Goal: Transaction & Acquisition: Purchase product/service

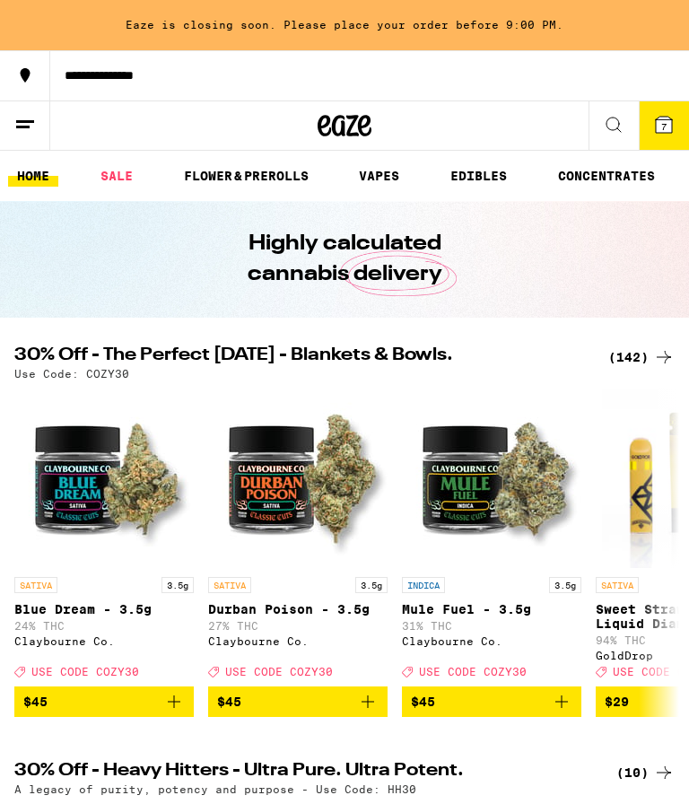
click at [103, 184] on link "SALE" at bounding box center [117, 176] width 50 height 22
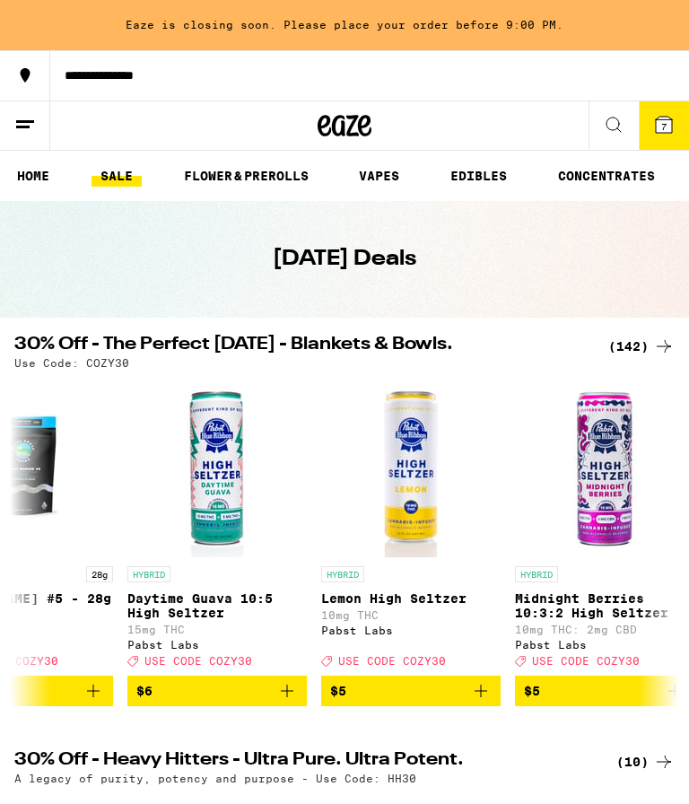
scroll to position [0, 2407]
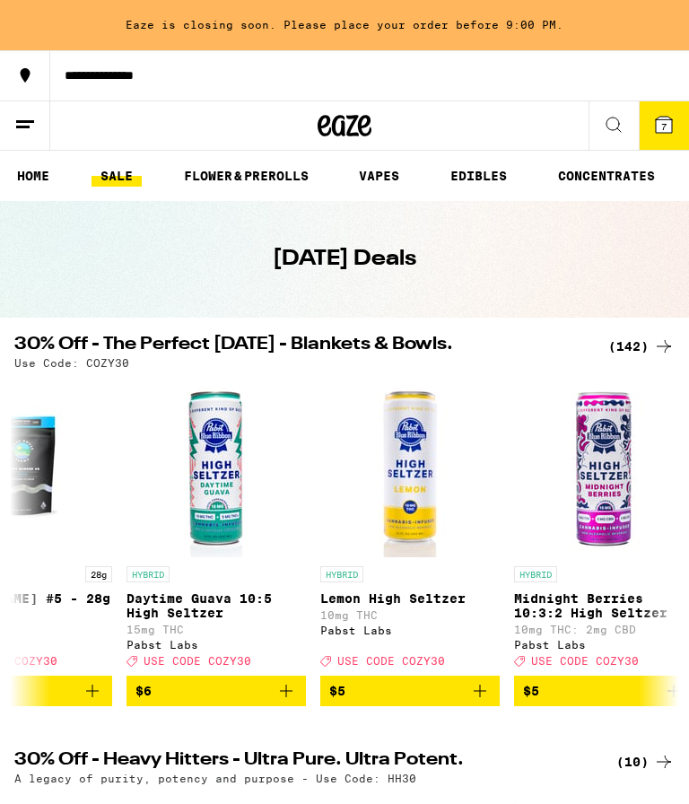
click at [481, 702] on icon "Add to bag" at bounding box center [480, 691] width 22 height 22
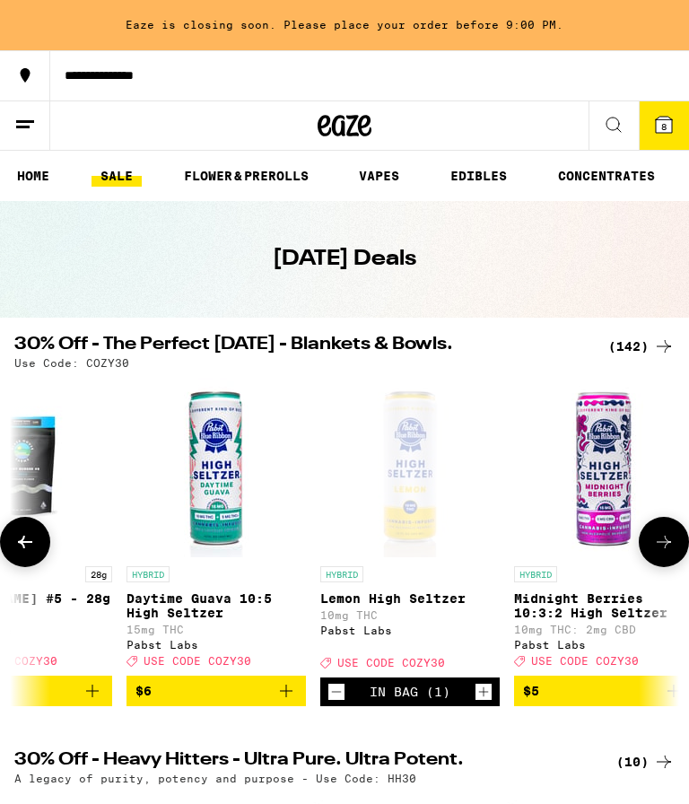
click at [491, 703] on icon "Increment" at bounding box center [484, 692] width 16 height 22
click at [339, 703] on icon "Decrement" at bounding box center [336, 692] width 16 height 22
click at [335, 703] on icon "Decrement" at bounding box center [336, 692] width 16 height 22
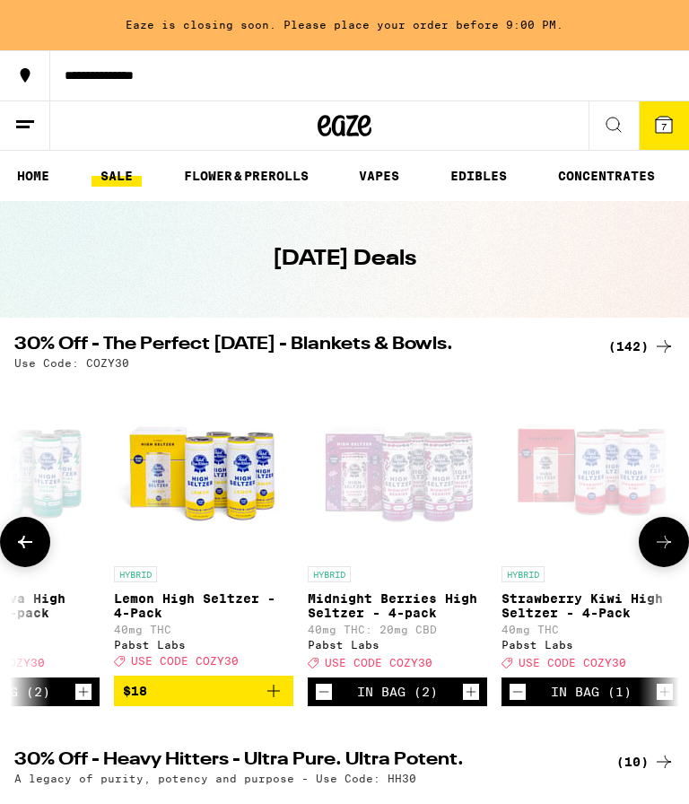
scroll to position [0, 12101]
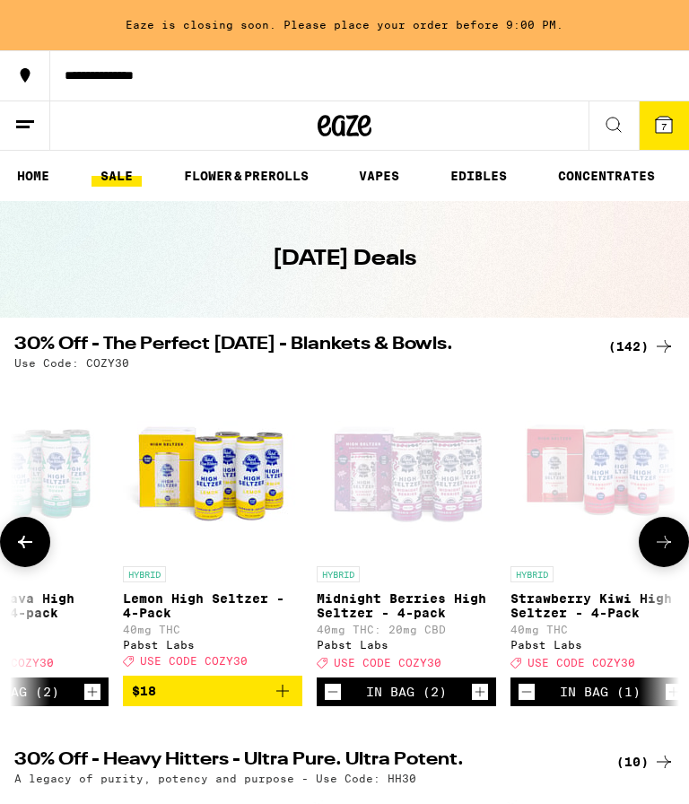
click at [295, 704] on button "$18" at bounding box center [212, 691] width 179 height 31
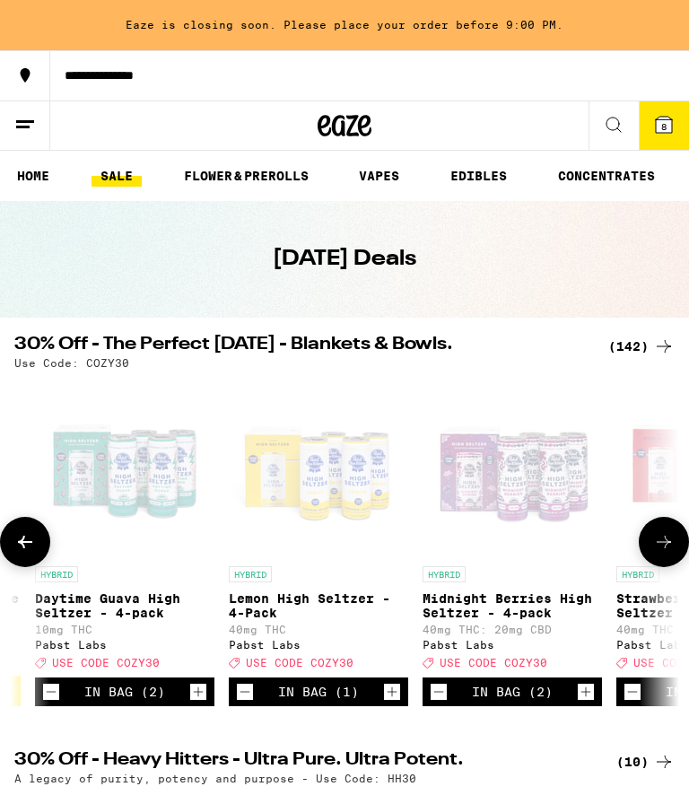
scroll to position [0, 11986]
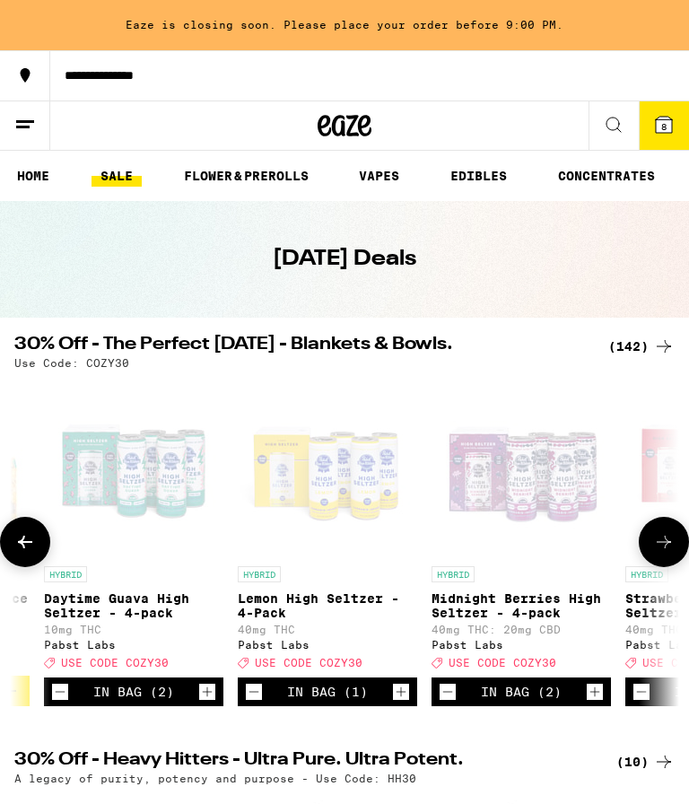
click at [670, 121] on icon at bounding box center [664, 125] width 16 height 16
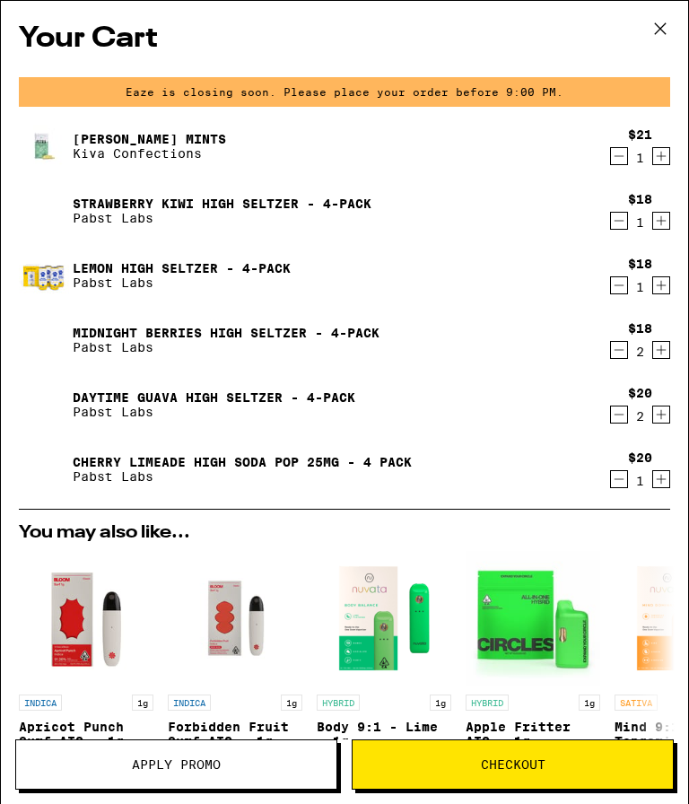
click at [622, 162] on icon "Decrement" at bounding box center [619, 156] width 16 height 22
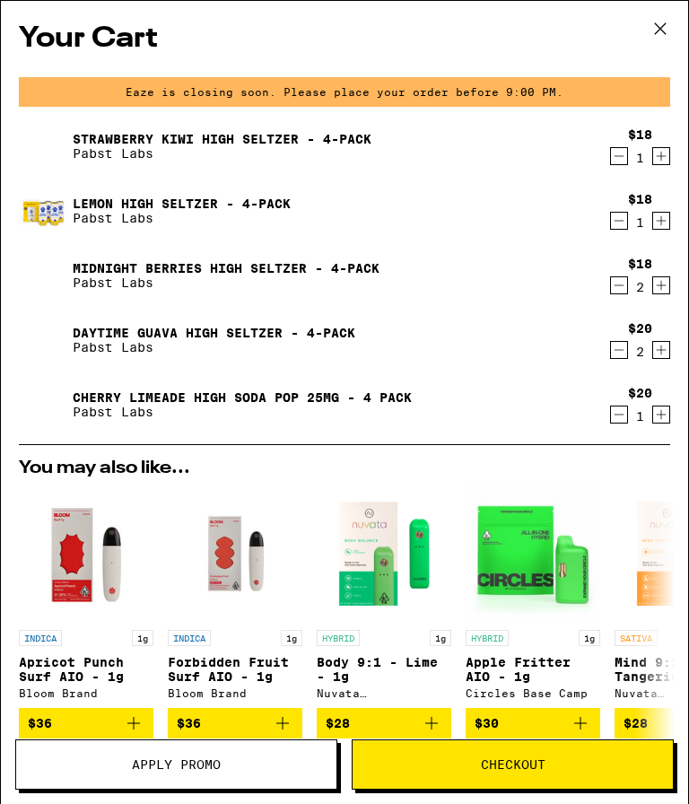
click at [617, 419] on icon "Decrement" at bounding box center [619, 415] width 16 height 22
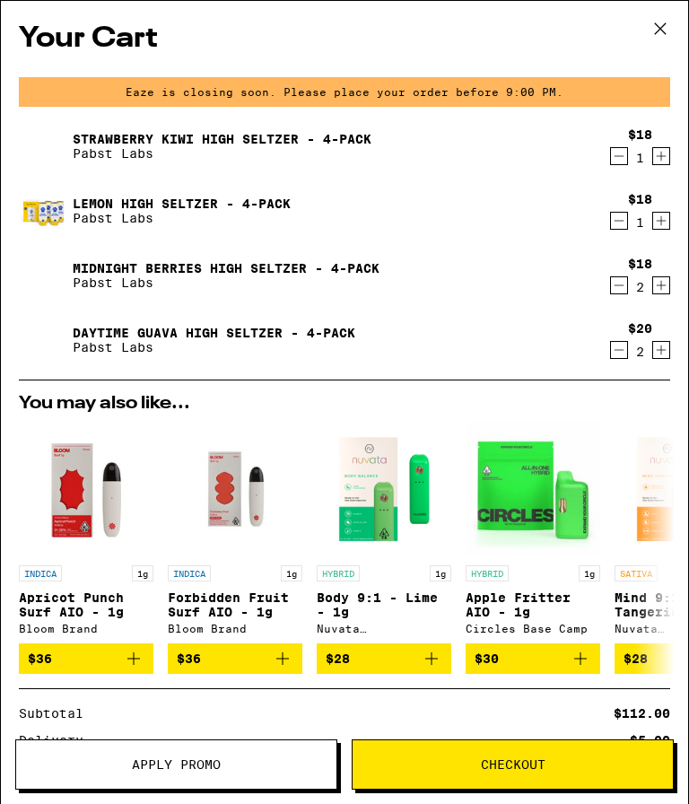
click at [620, 294] on icon "Decrement" at bounding box center [619, 286] width 16 height 22
click at [662, 221] on icon "Increment" at bounding box center [661, 221] width 16 height 22
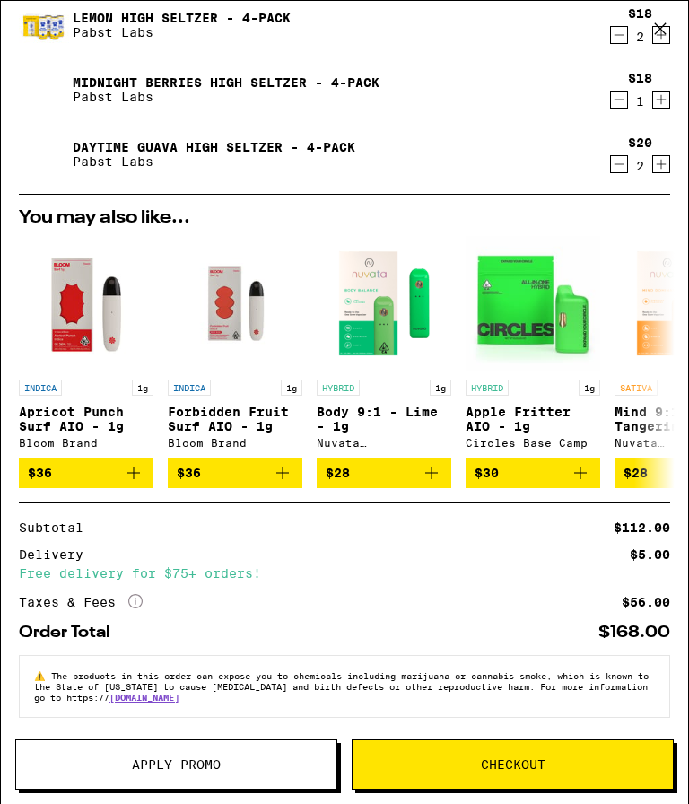
scroll to position [205, 0]
click at [243, 765] on span "Apply Promo" at bounding box center [176, 764] width 320 height 13
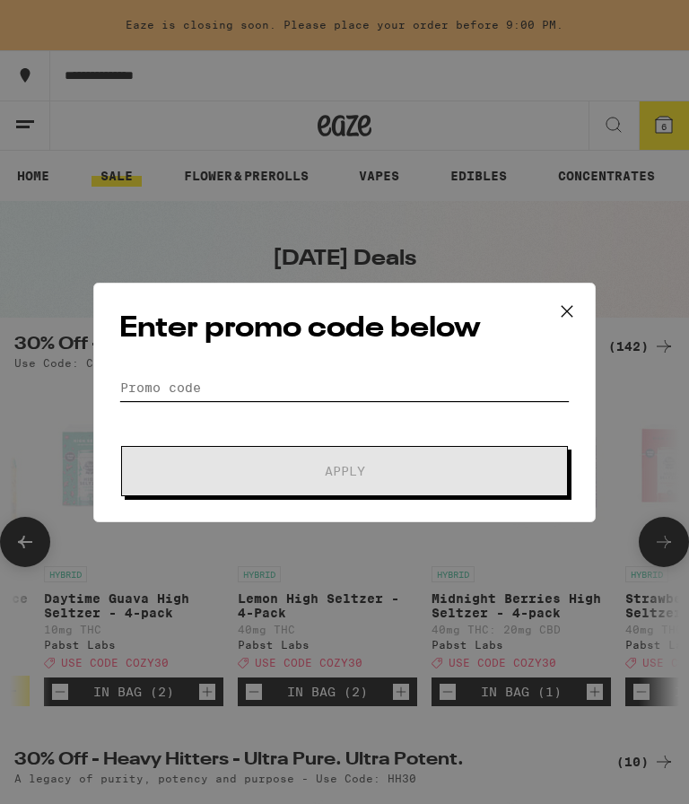
click at [354, 395] on input "Promo Code" at bounding box center [344, 387] width 450 height 27
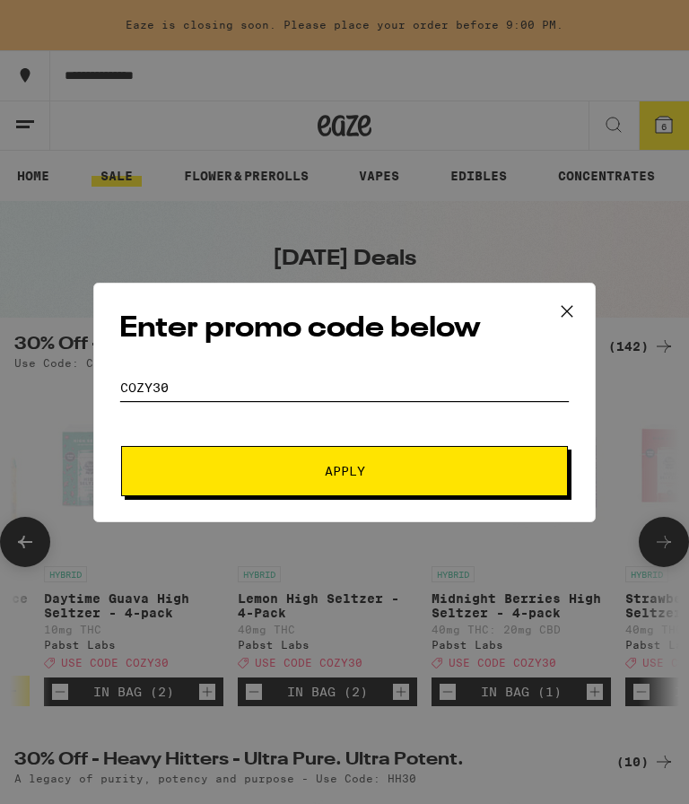
type input "Cozy30"
click at [504, 462] on button "Apply" at bounding box center [344, 471] width 447 height 50
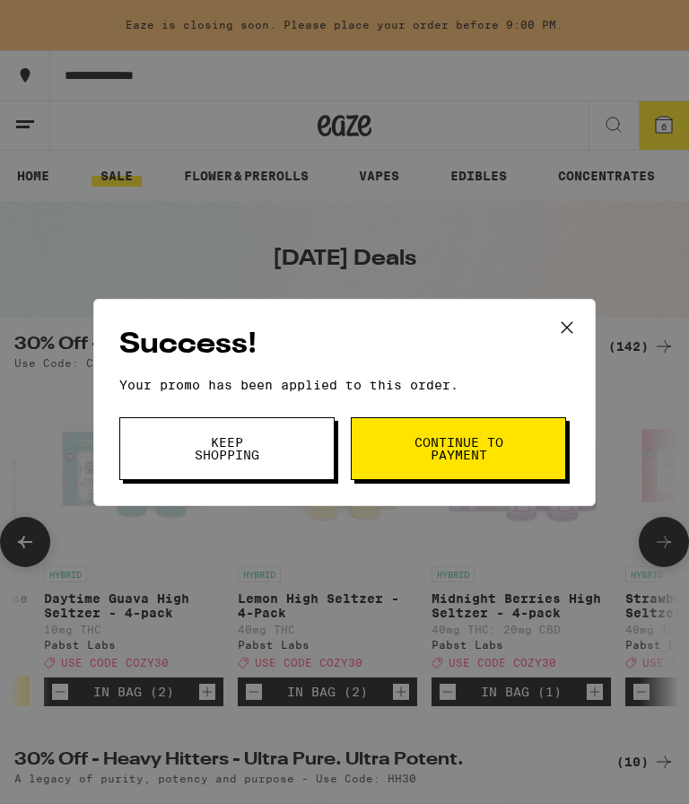
click at [297, 458] on button "Keep Shopping" at bounding box center [226, 448] width 215 height 63
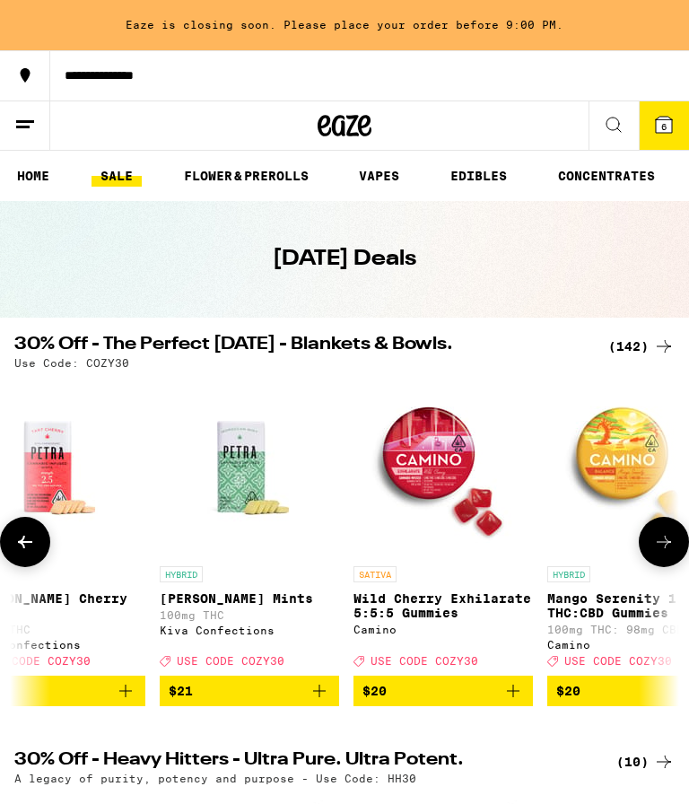
scroll to position [0, 1199]
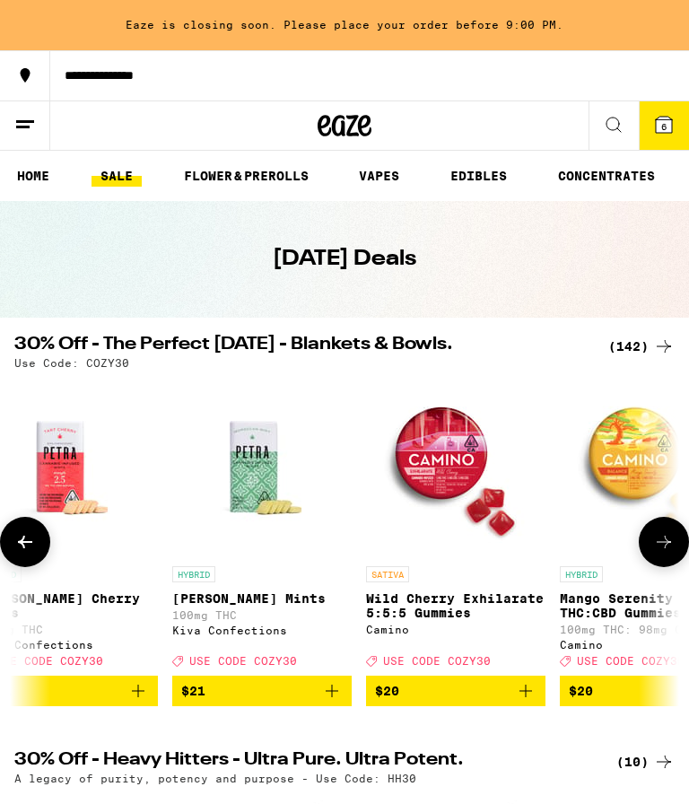
click at [274, 501] on img "Open page for Petra Moroccan Mints from Kiva Confections" at bounding box center [261, 467] width 179 height 179
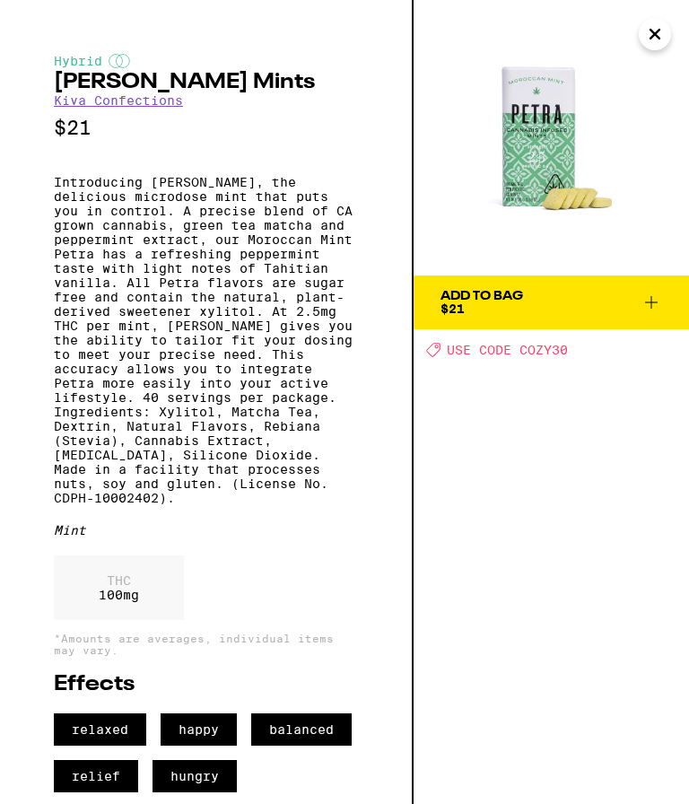
click at [671, 301] on button "Add To Bag $21" at bounding box center [551, 302] width 275 height 54
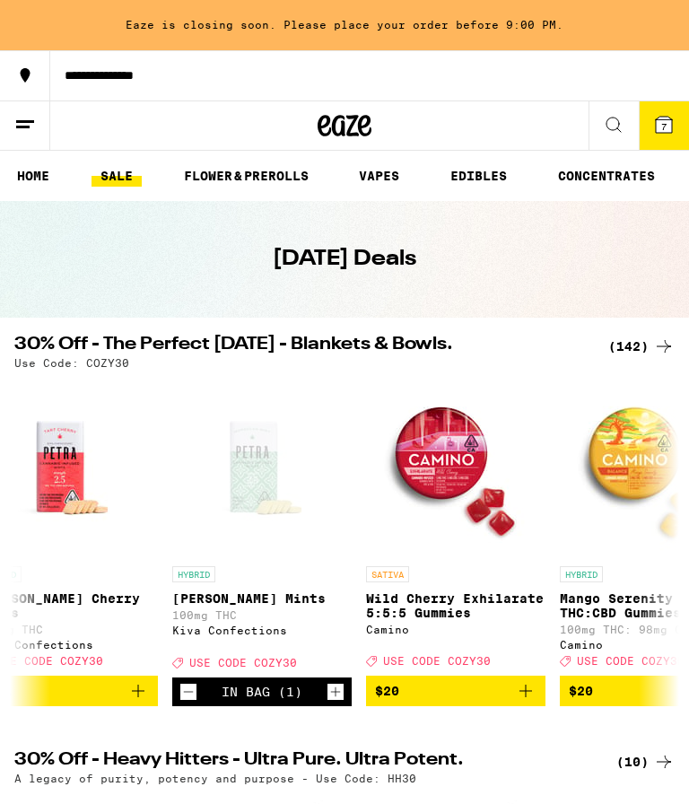
click at [341, 703] on icon "Increment" at bounding box center [335, 692] width 16 height 22
click at [668, 133] on icon at bounding box center [664, 125] width 16 height 16
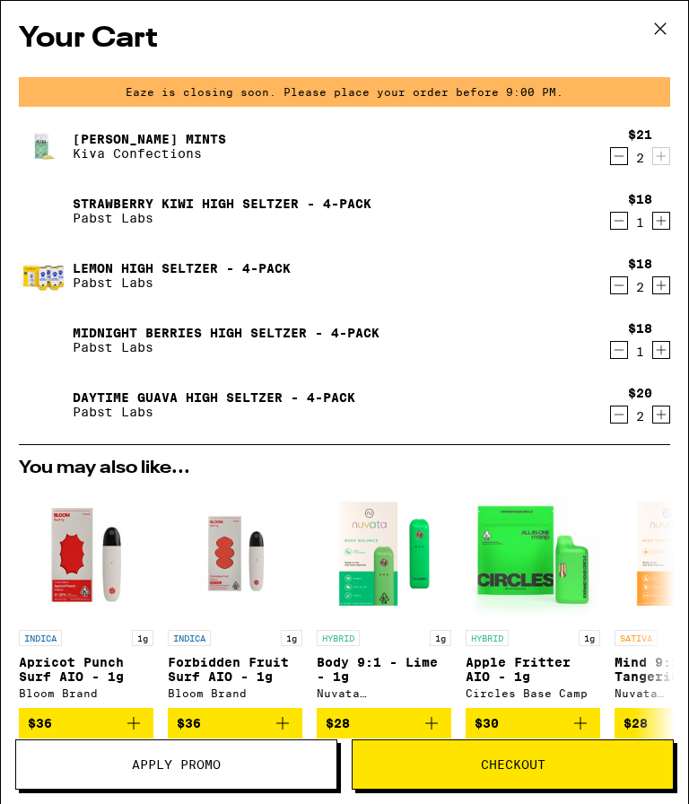
click at [572, 771] on button "Checkout" at bounding box center [513, 764] width 322 height 50
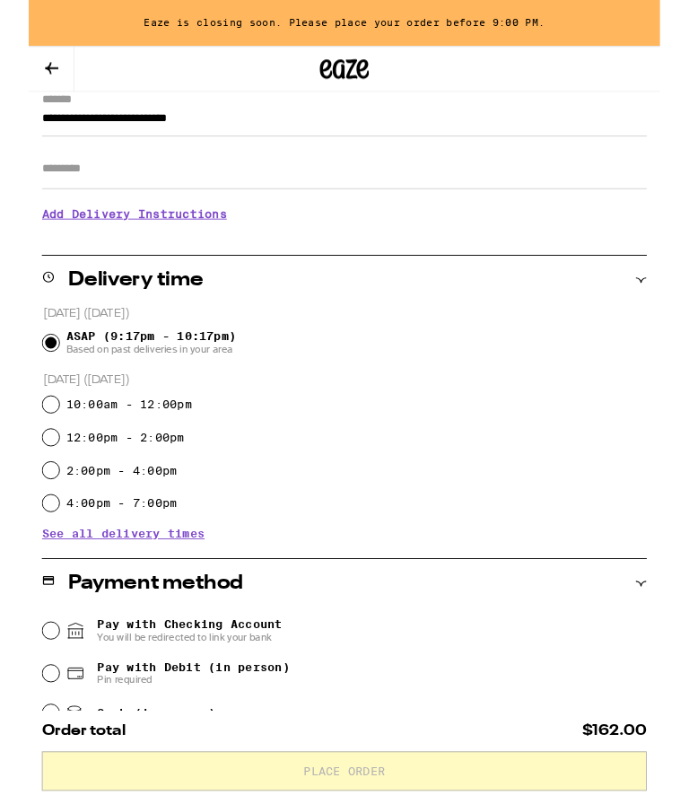
scroll to position [259, 0]
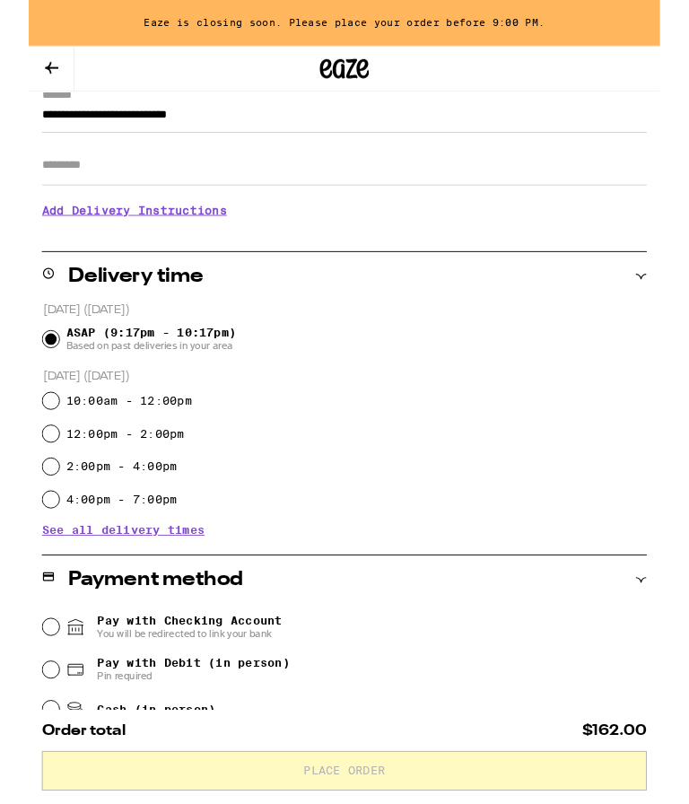
click at [28, 473] on input "12:00pm - 2:00pm" at bounding box center [24, 474] width 18 height 18
radio input "true"
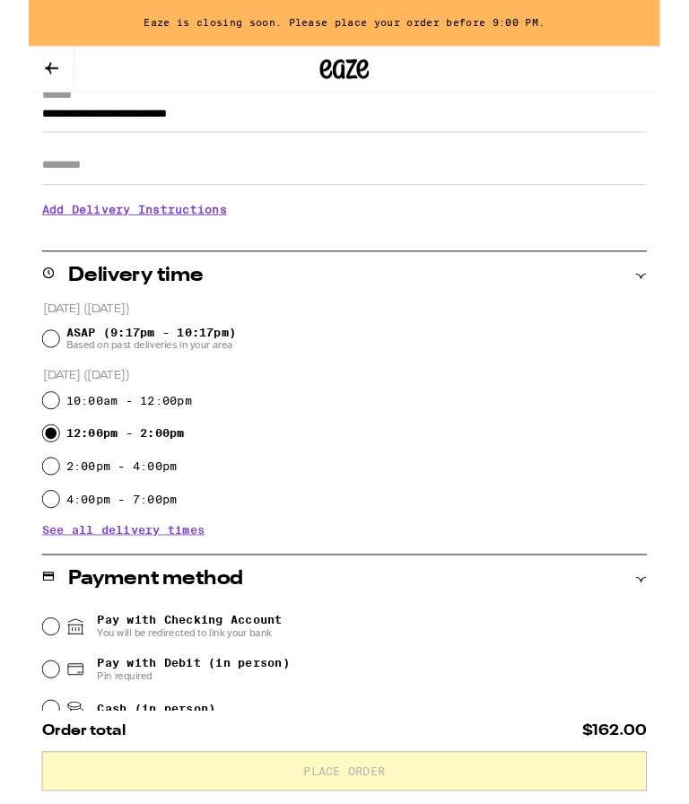
click at [29, 446] on input "10:00am - 12:00pm" at bounding box center [24, 437] width 18 height 18
radio input "true"
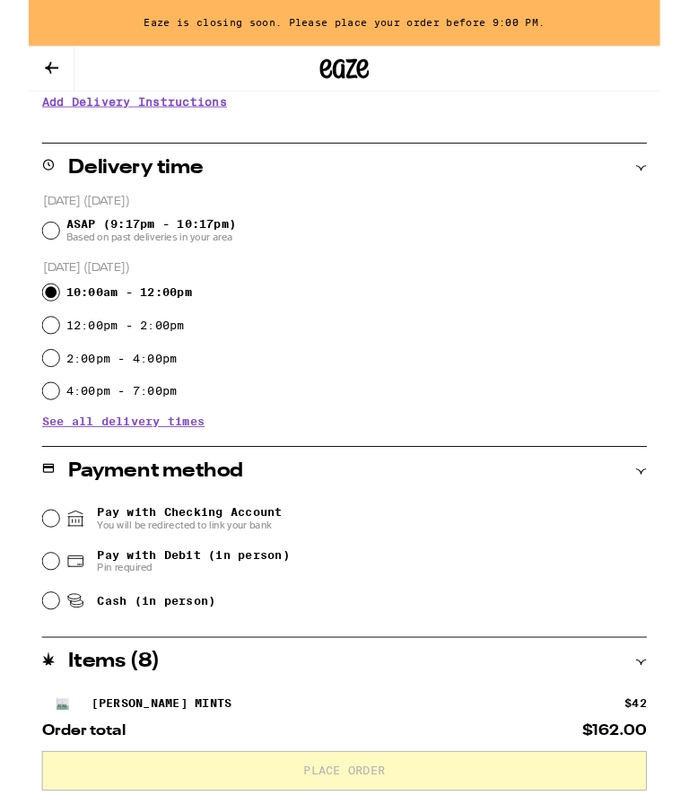
scroll to position [384, 0]
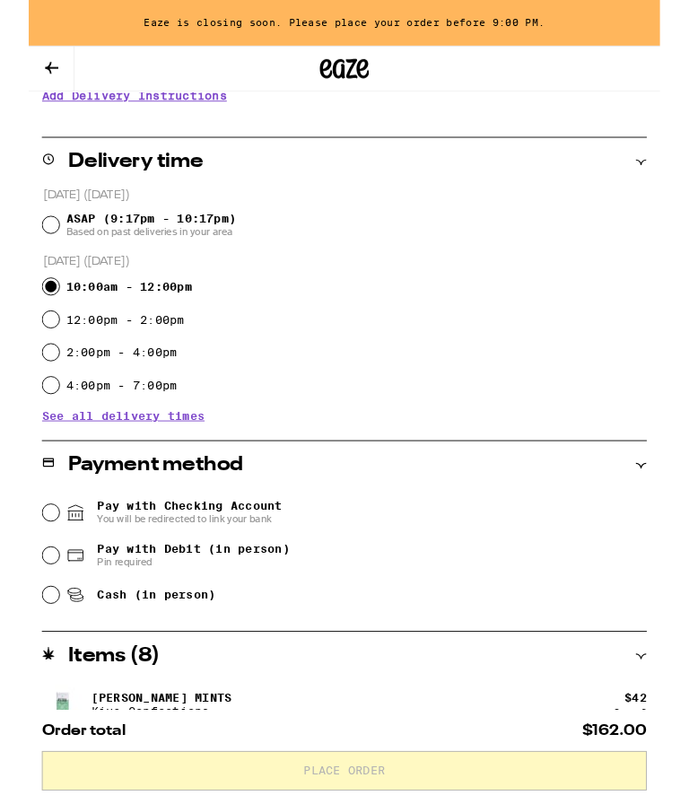
click at [32, 657] on input "Cash (in person)" at bounding box center [24, 650] width 18 height 18
radio input "true"
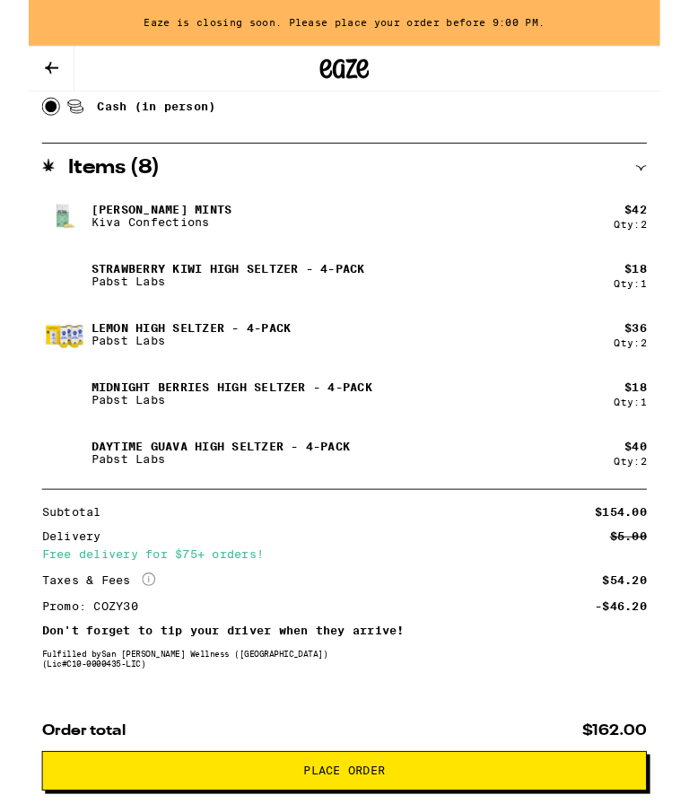
scroll to position [972, 0]
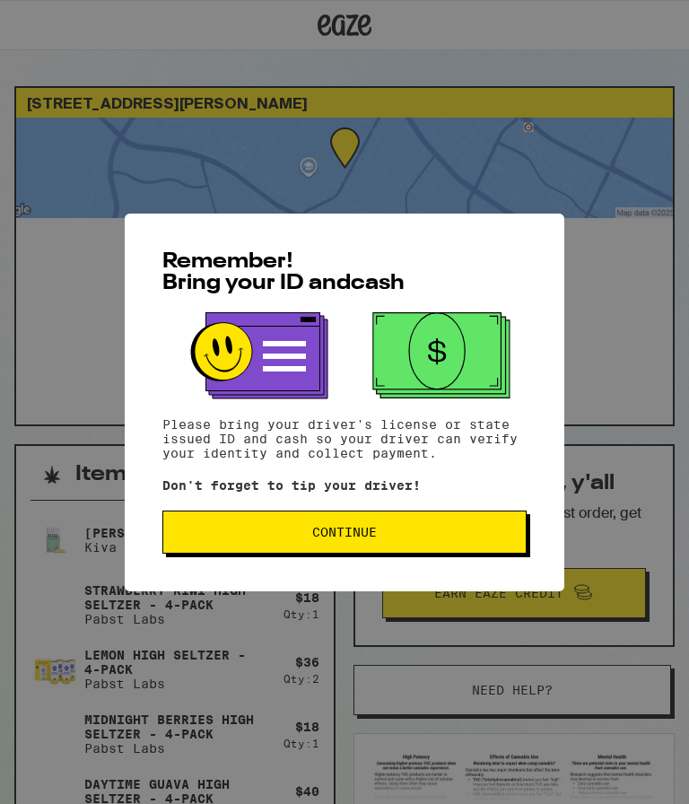
click at [456, 526] on button "Continue" at bounding box center [344, 532] width 364 height 43
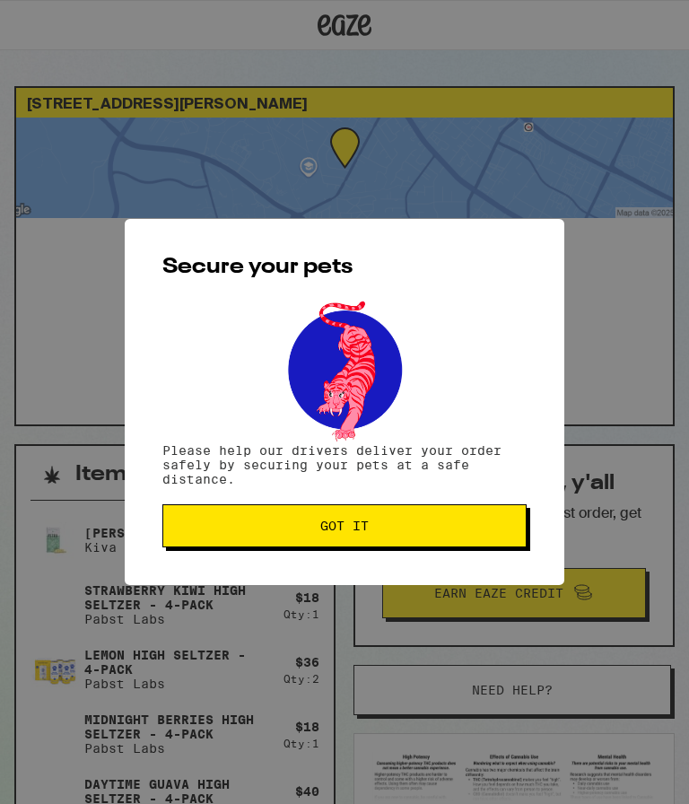
click at [472, 537] on button "Got it" at bounding box center [344, 525] width 364 height 43
